Goal: Information Seeking & Learning: Learn about a topic

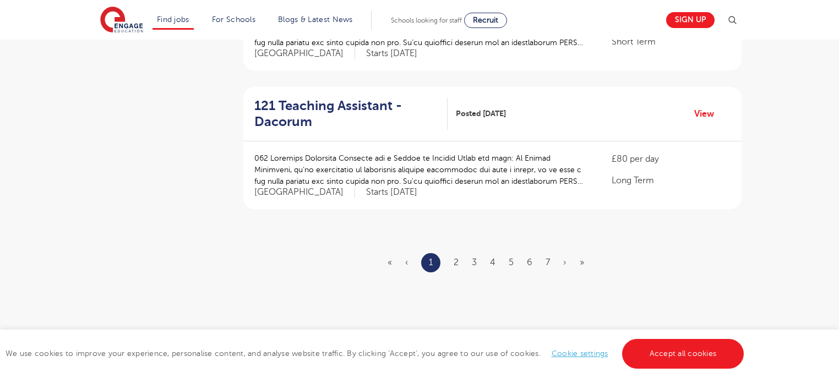
scroll to position [1321, 0]
click at [456, 264] on link "2" at bounding box center [456, 262] width 5 height 10
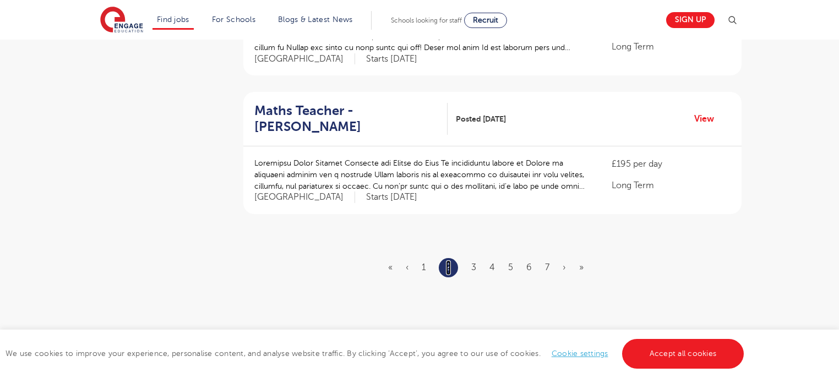
scroll to position [1321, 0]
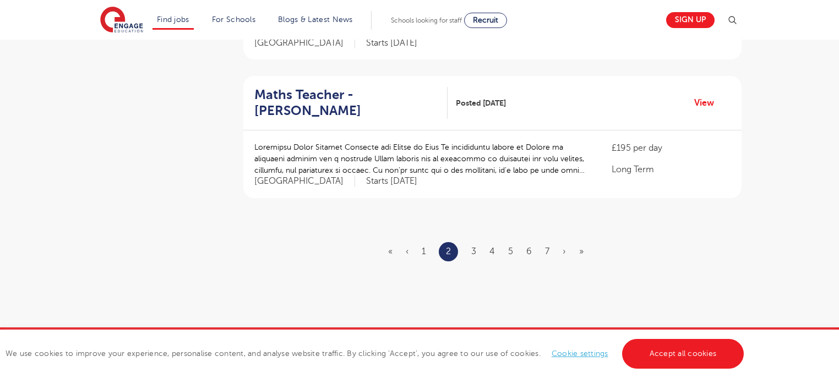
click at [470, 242] on ul "« ‹ 1 2 3 4 5 6 7 › »" at bounding box center [492, 251] width 209 height 19
click at [473, 247] on link "3" at bounding box center [473, 252] width 5 height 10
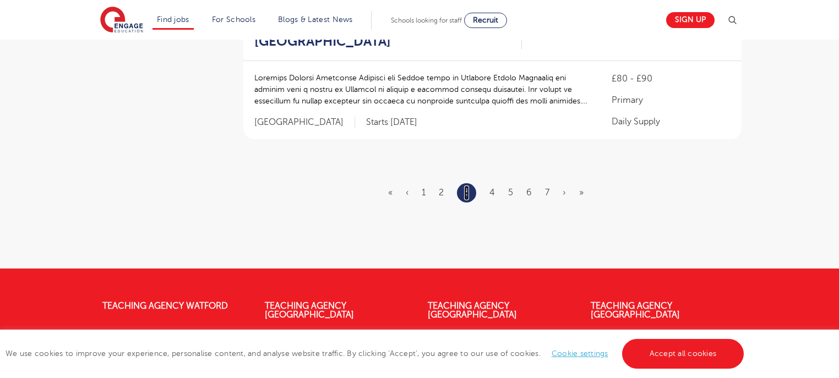
scroll to position [1453, 0]
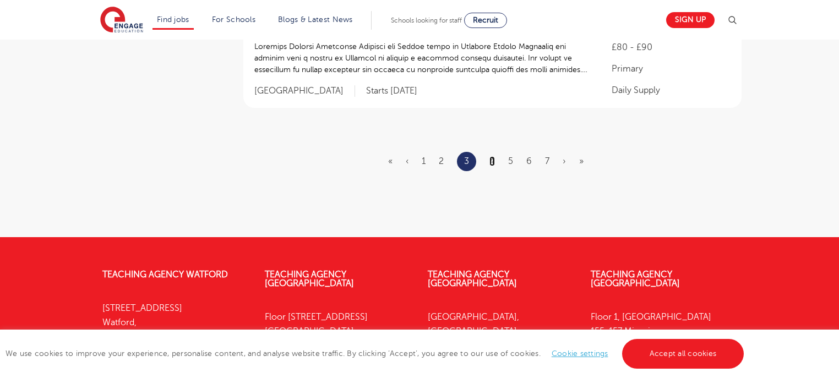
click at [493, 156] on link "4" at bounding box center [492, 161] width 6 height 10
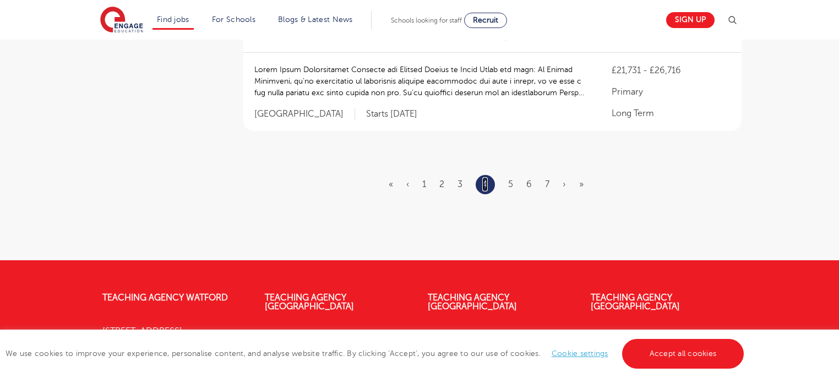
scroll to position [1453, 0]
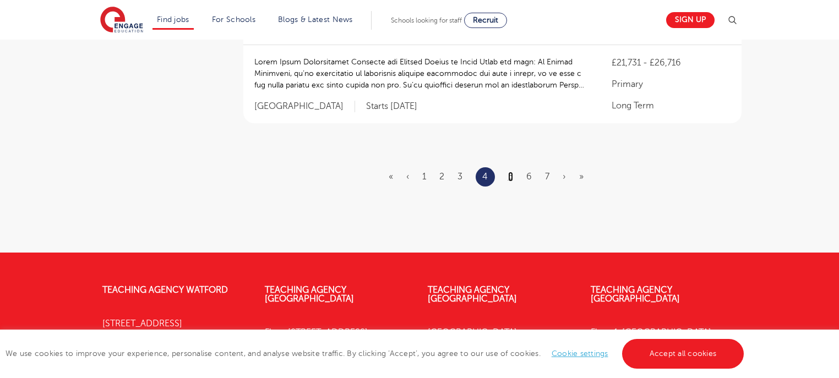
click at [511, 172] on link "5" at bounding box center [510, 177] width 5 height 10
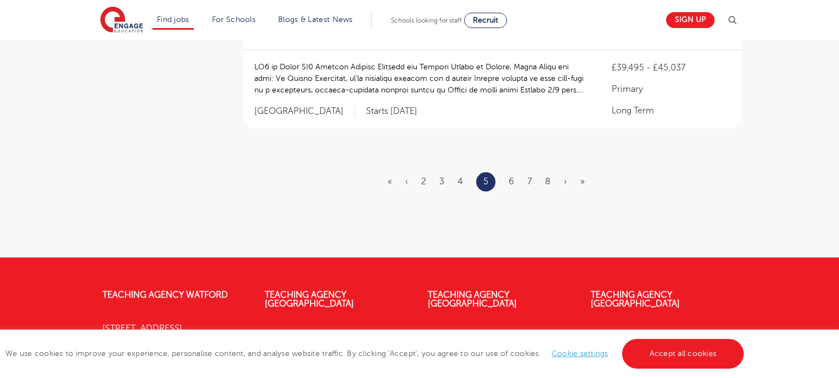
scroll to position [1453, 0]
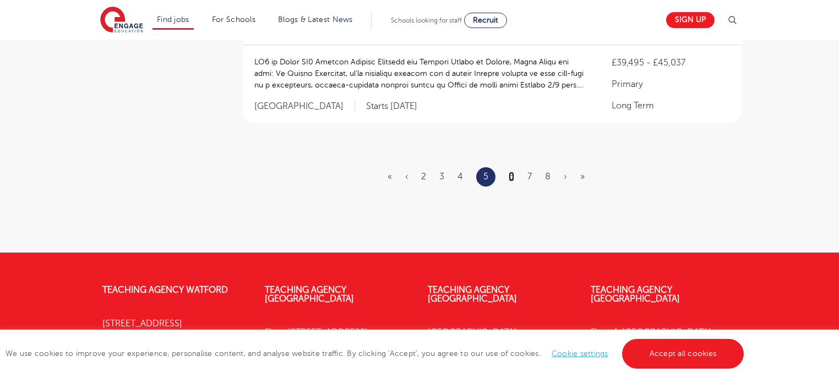
click at [511, 173] on link "6" at bounding box center [512, 177] width 6 height 10
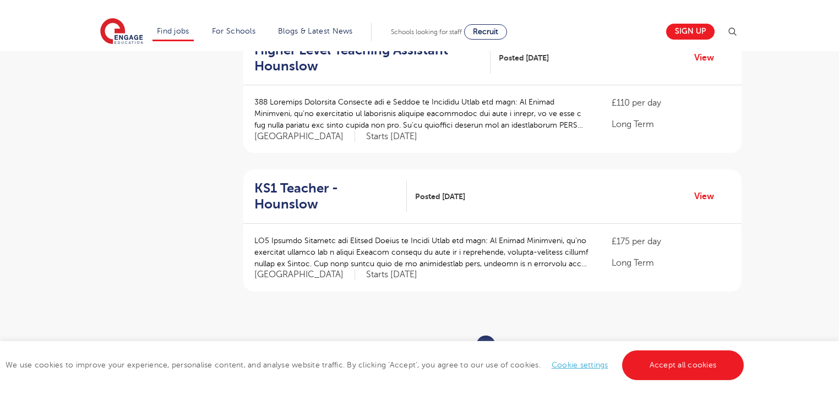
scroll to position [1321, 0]
